Goal: Information Seeking & Learning: Learn about a topic

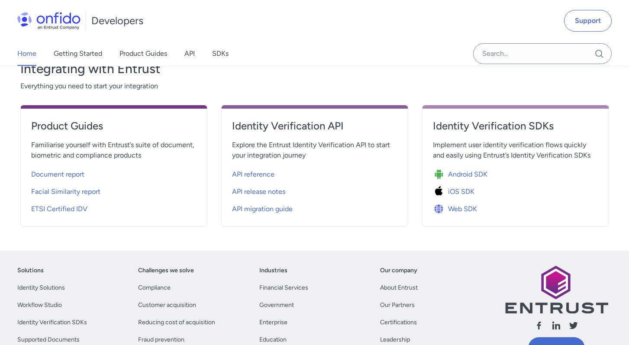
scroll to position [304, 0]
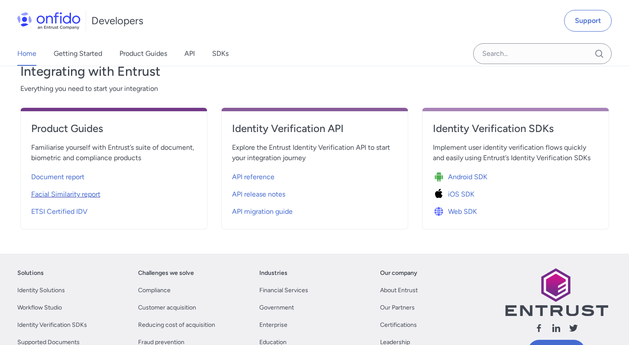
click at [81, 196] on span "Facial Similarity report" at bounding box center [65, 194] width 69 height 10
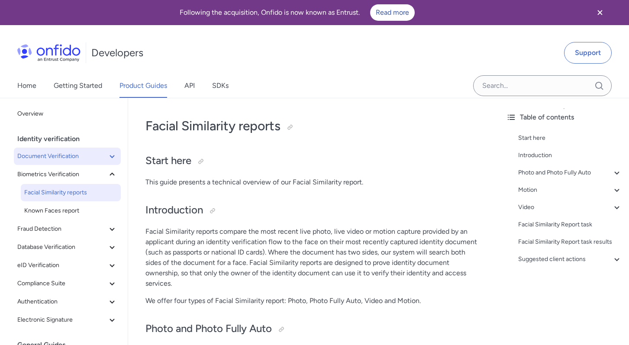
click at [55, 157] on span "Document Verification" at bounding box center [62, 156] width 90 height 10
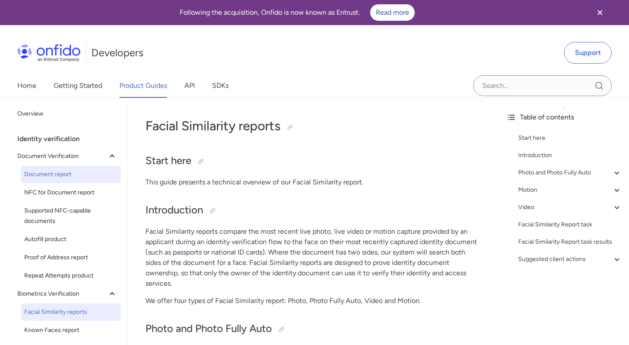
click at [54, 173] on span "Document report" at bounding box center [70, 174] width 93 height 10
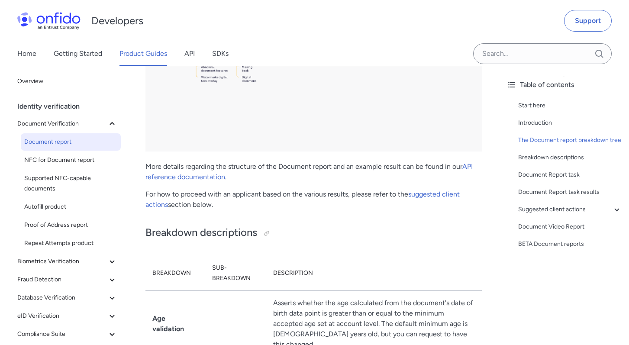
scroll to position [1741, 0]
